Goal: Task Accomplishment & Management: Complete application form

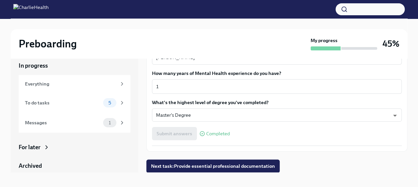
scroll to position [11, 0]
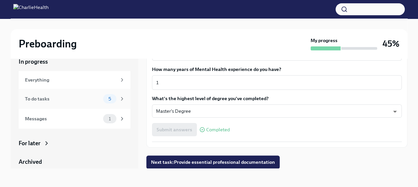
click at [58, 98] on div "To do tasks" at bounding box center [62, 98] width 75 height 7
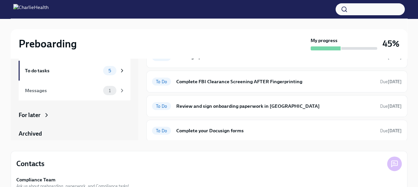
scroll to position [30, 0]
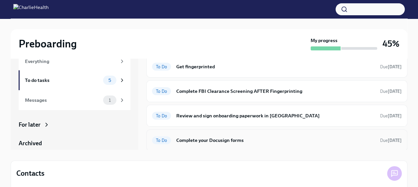
click at [220, 140] on h6 "Complete your Docusign forms" at bounding box center [275, 140] width 198 height 7
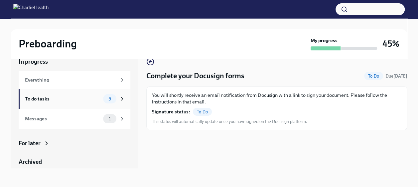
click at [63, 95] on div "To do tasks 5" at bounding box center [75, 98] width 100 height 9
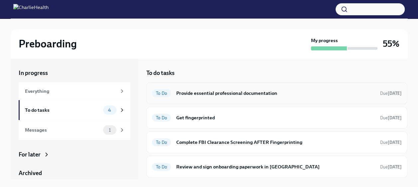
click at [243, 91] on h6 "Provide essential professional documentation" at bounding box center [275, 93] width 198 height 7
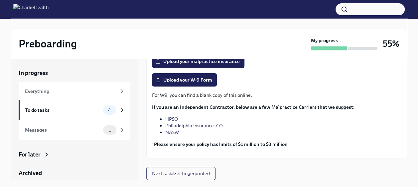
scroll to position [39, 0]
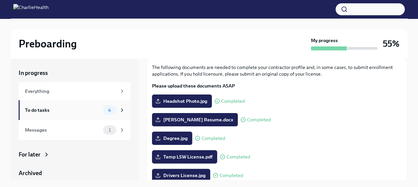
click at [79, 111] on div "To do tasks" at bounding box center [62, 110] width 75 height 7
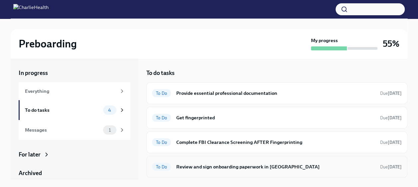
click at [238, 166] on h6 "Review and sign onboarding paperwork in [GEOGRAPHIC_DATA]" at bounding box center [275, 166] width 198 height 7
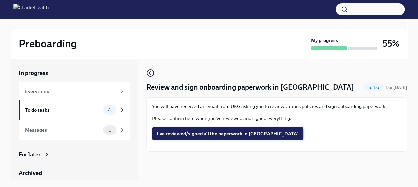
click at [245, 138] on button "I've reviewed/signed all the paperwork in [GEOGRAPHIC_DATA]" at bounding box center [227, 133] width 151 height 13
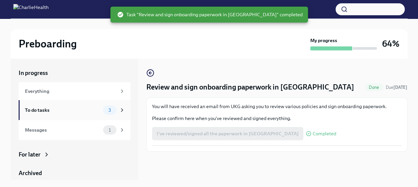
click at [71, 110] on div "To do tasks" at bounding box center [62, 110] width 75 height 7
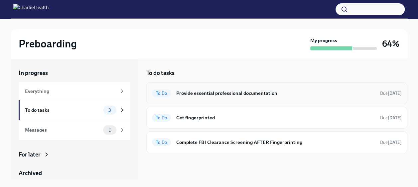
click at [231, 94] on h6 "Provide essential professional documentation" at bounding box center [275, 93] width 198 height 7
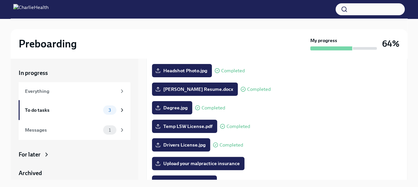
scroll to position [100, 0]
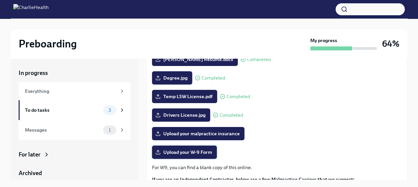
click at [171, 154] on span "Upload your W-9 Form" at bounding box center [184, 152] width 55 height 7
click at [0, 0] on input "Upload your W-9 Form" at bounding box center [0, 0] width 0 height 0
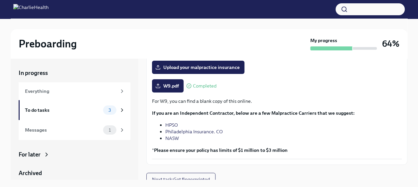
scroll to position [172, 0]
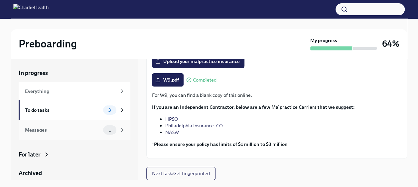
click at [28, 130] on div "Messages" at bounding box center [62, 130] width 75 height 7
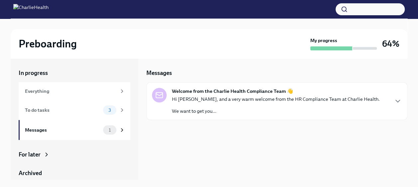
click at [223, 102] on p "Hi [PERSON_NAME], and a very warm welcome from the HR Compliance Team at Charli…" at bounding box center [276, 99] width 208 height 7
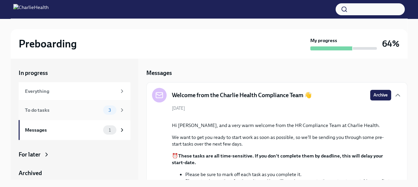
click at [67, 110] on div "To do tasks" at bounding box center [62, 110] width 75 height 7
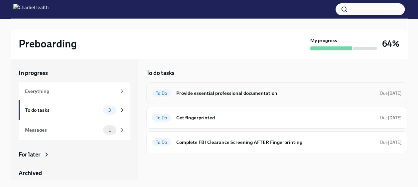
click at [231, 100] on div "To Do Provide essential professional documentation Due [DATE]" at bounding box center [276, 93] width 261 height 22
click at [180, 91] on h6 "Provide essential professional documentation" at bounding box center [275, 93] width 198 height 7
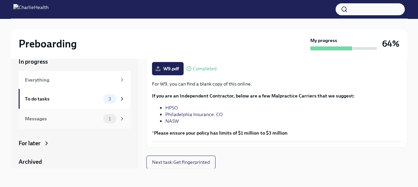
click at [79, 123] on div "Messages 1" at bounding box center [75, 118] width 100 height 9
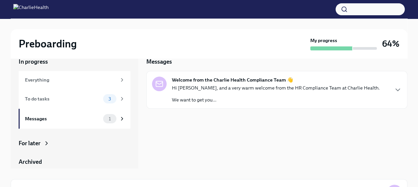
click at [247, 90] on p "Hi [PERSON_NAME], and a very warm welcome from the HR Compliance Team at Charli…" at bounding box center [276, 88] width 208 height 7
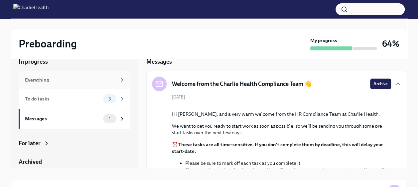
click at [82, 80] on div "Everything" at bounding box center [70, 79] width 91 height 7
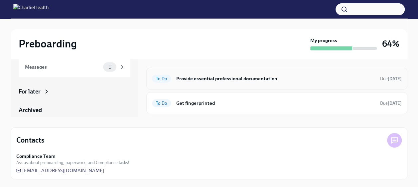
click at [246, 82] on div "To Do Provide essential professional documentation Due [DATE]" at bounding box center [277, 78] width 250 height 11
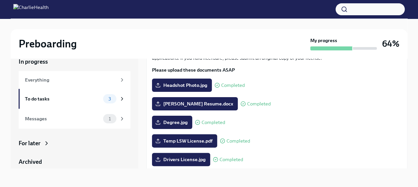
scroll to position [100, 0]
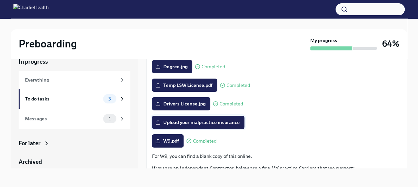
click at [213, 124] on span "Upload your malpractice insurance" at bounding box center [198, 122] width 83 height 7
click at [0, 0] on input "Upload your malpractice insurance" at bounding box center [0, 0] width 0 height 0
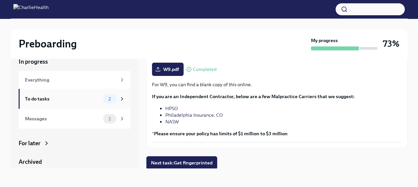
scroll to position [172, 0]
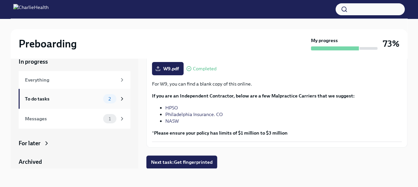
click at [61, 94] on div "To do tasks 2" at bounding box center [75, 98] width 100 height 9
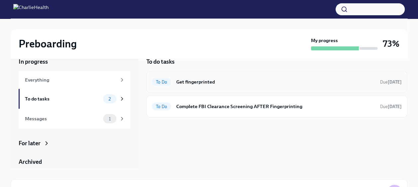
click at [239, 84] on h6 "Get fingerprinted" at bounding box center [275, 81] width 198 height 7
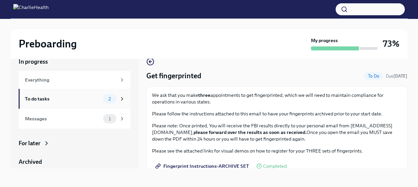
click at [81, 104] on div "To do tasks 2" at bounding box center [75, 99] width 112 height 20
